Goal: Task Accomplishment & Management: Manage account settings

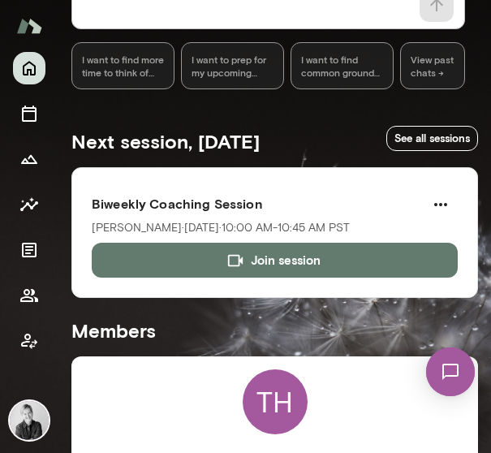
scroll to position [304, 0]
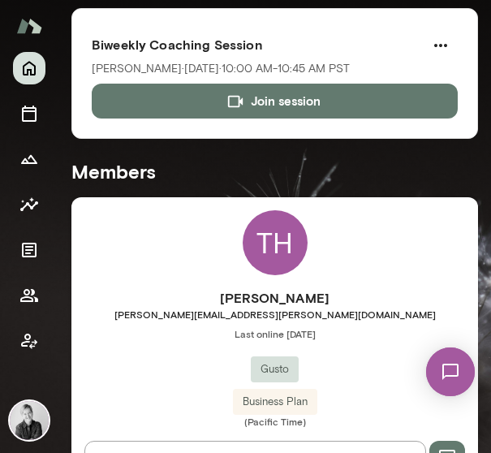
click at [252, 248] on div "TH" at bounding box center [275, 242] width 65 height 65
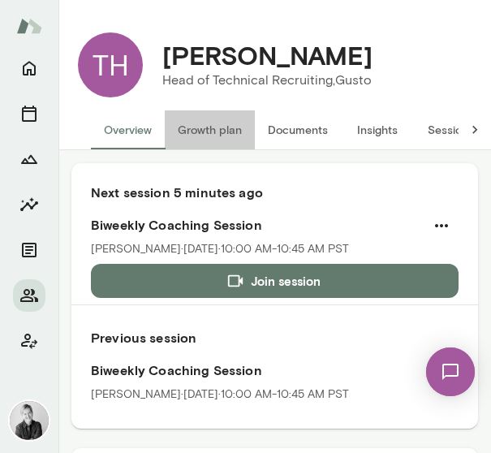
click at [196, 127] on button "Growth plan" at bounding box center [210, 129] width 90 height 39
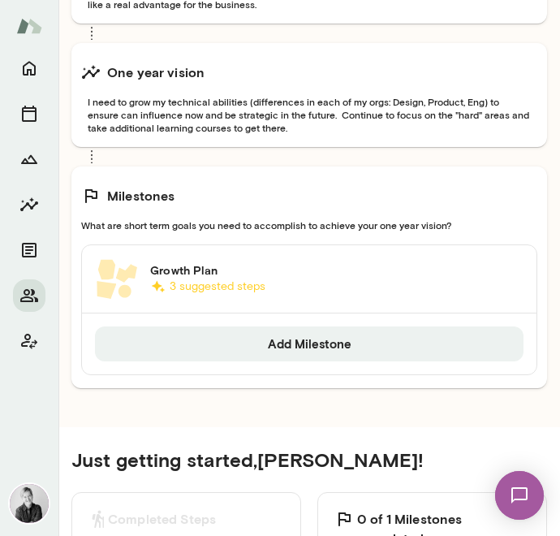
scroll to position [370, 0]
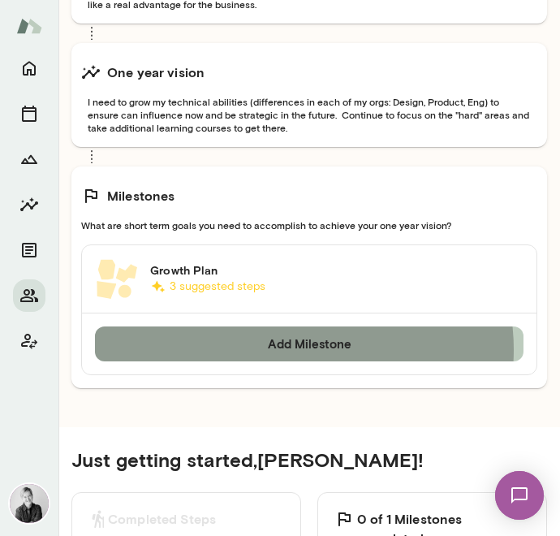
click at [297, 349] on button "Add Milestone" at bounding box center [309, 343] width 429 height 34
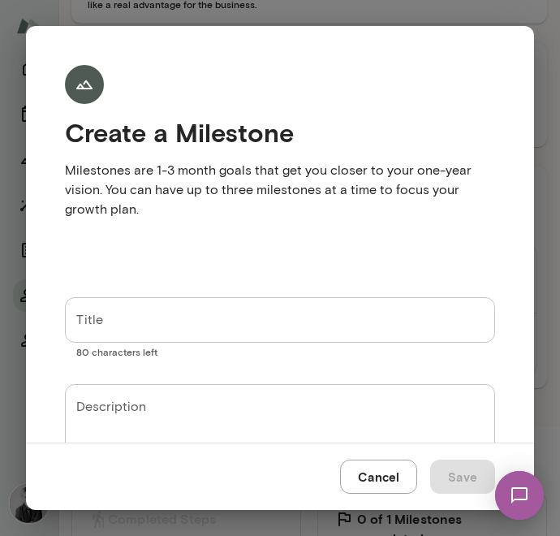
click at [151, 315] on input "Title" at bounding box center [280, 319] width 430 height 45
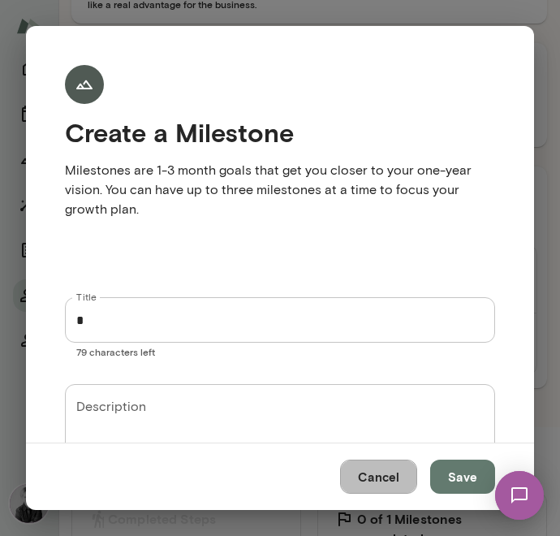
click at [360, 452] on button "Cancel" at bounding box center [378, 476] width 77 height 34
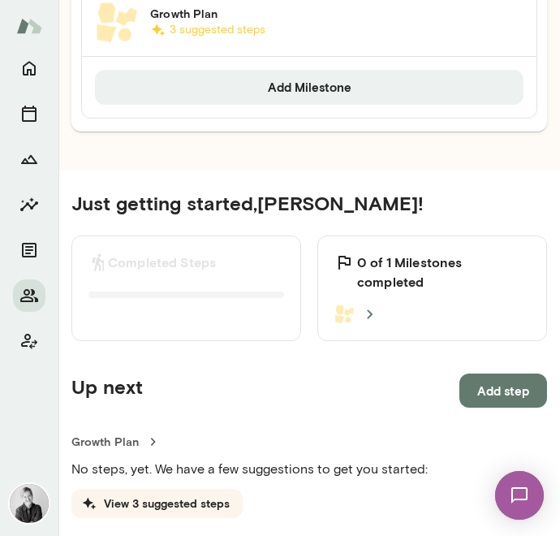
scroll to position [641, 0]
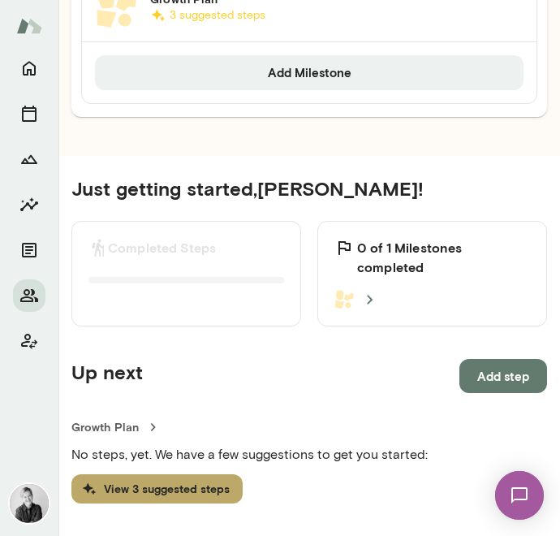
click at [125, 452] on button "View 3 suggested steps" at bounding box center [156, 489] width 171 height 30
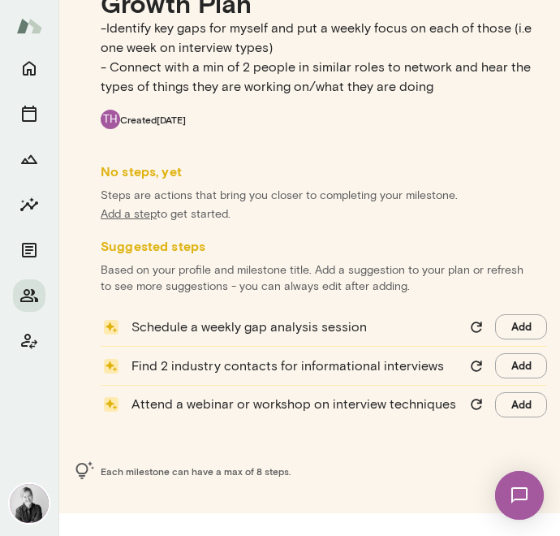
scroll to position [75, 0]
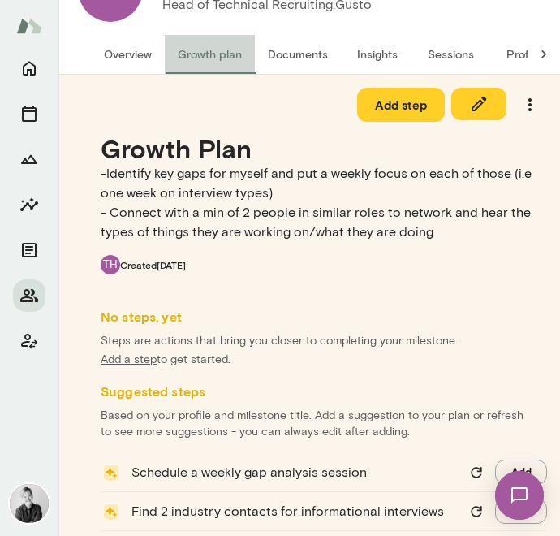
click at [198, 55] on button "Growth plan" at bounding box center [210, 54] width 90 height 39
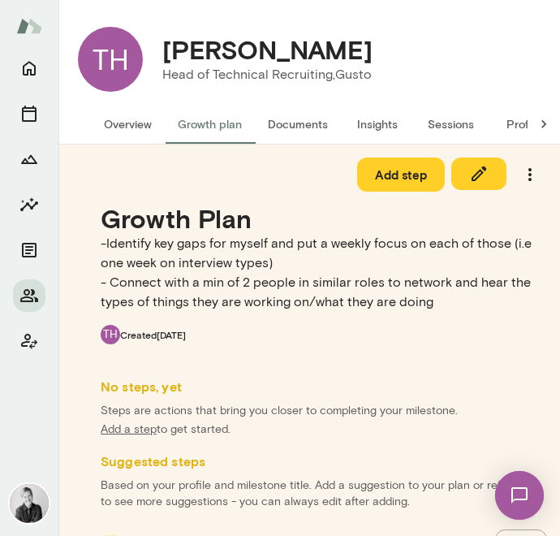
scroll to position [0, 0]
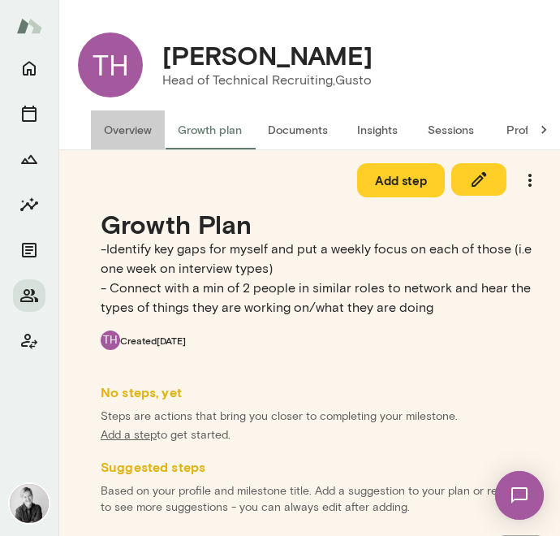
click at [119, 138] on button "Overview" at bounding box center [128, 129] width 74 height 39
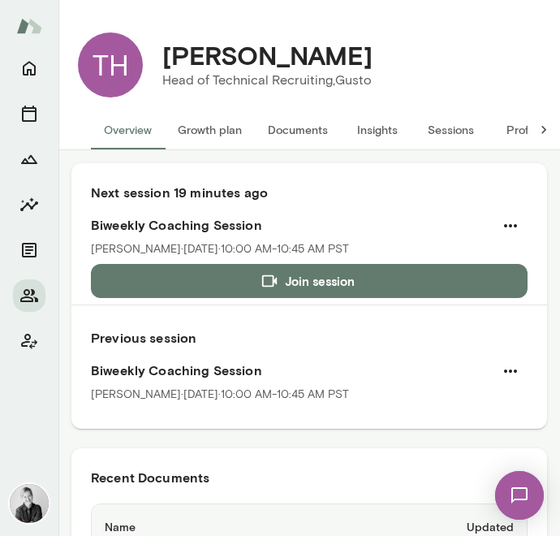
click at [210, 125] on button "Growth plan" at bounding box center [210, 129] width 90 height 39
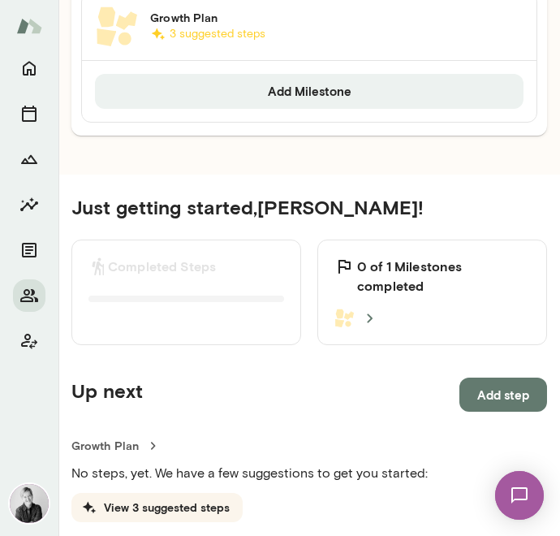
scroll to position [641, 0]
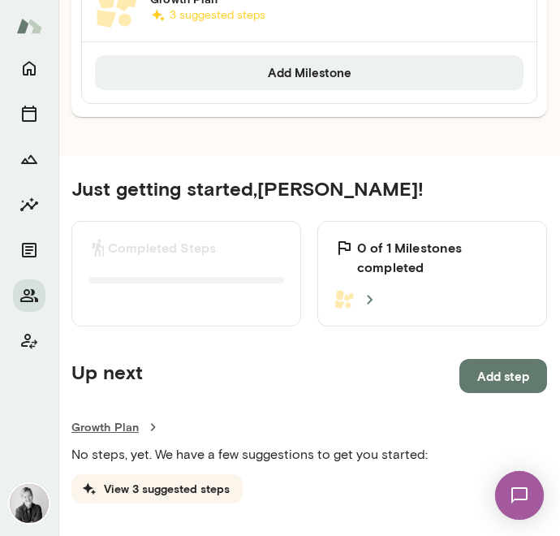
click at [146, 427] on icon at bounding box center [153, 427] width 16 height 16
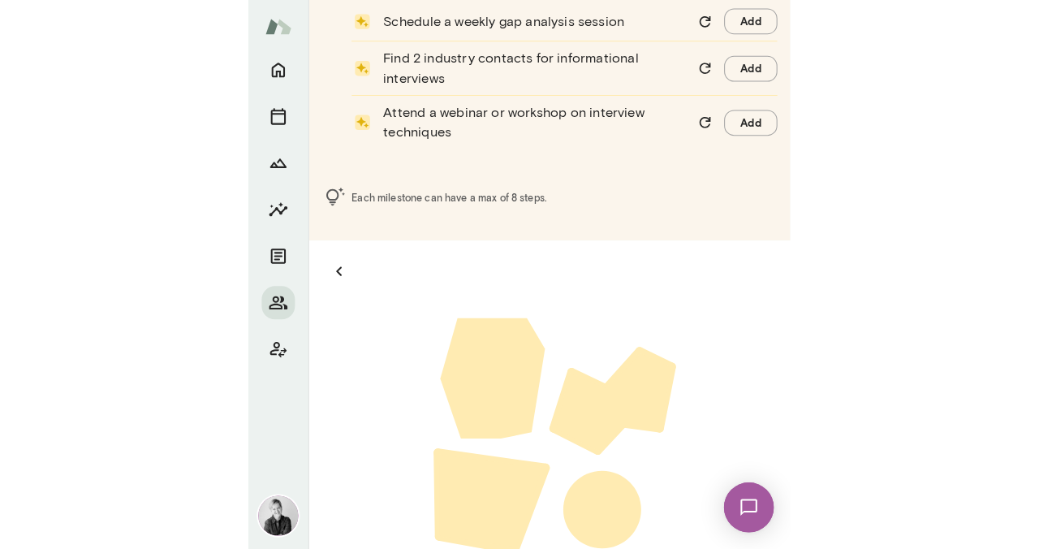
scroll to position [150, 0]
